Goal: Task Accomplishment & Management: Manage account settings

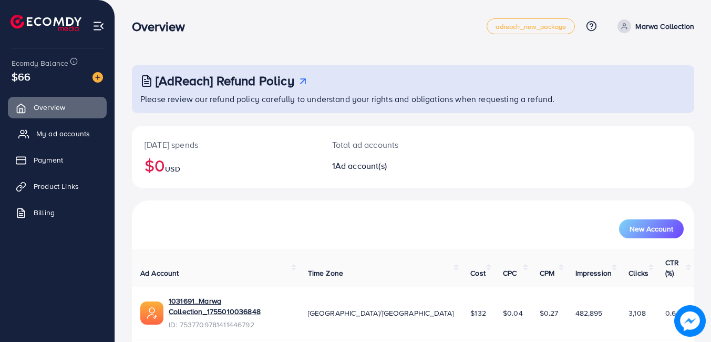
click at [70, 136] on span "My ad accounts" at bounding box center [63, 133] width 54 height 11
